Goal: Navigation & Orientation: Go to known website

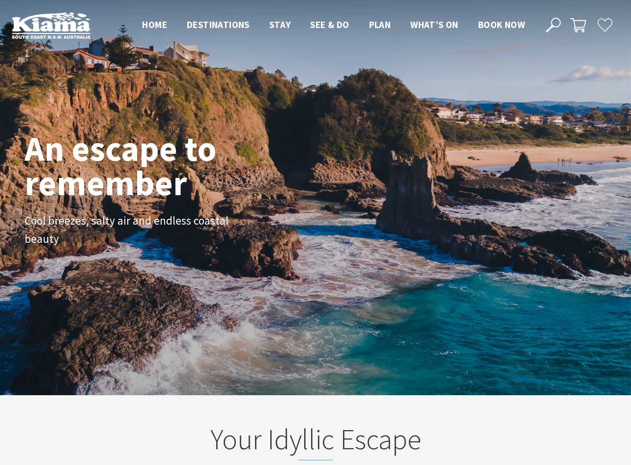
scroll to position [159, 638]
click at [317, 132] on div "An escape to remember Cool breezes, salty air and endless coastal beauty" at bounding box center [316, 197] width 590 height 141
